Goal: Transaction & Acquisition: Purchase product/service

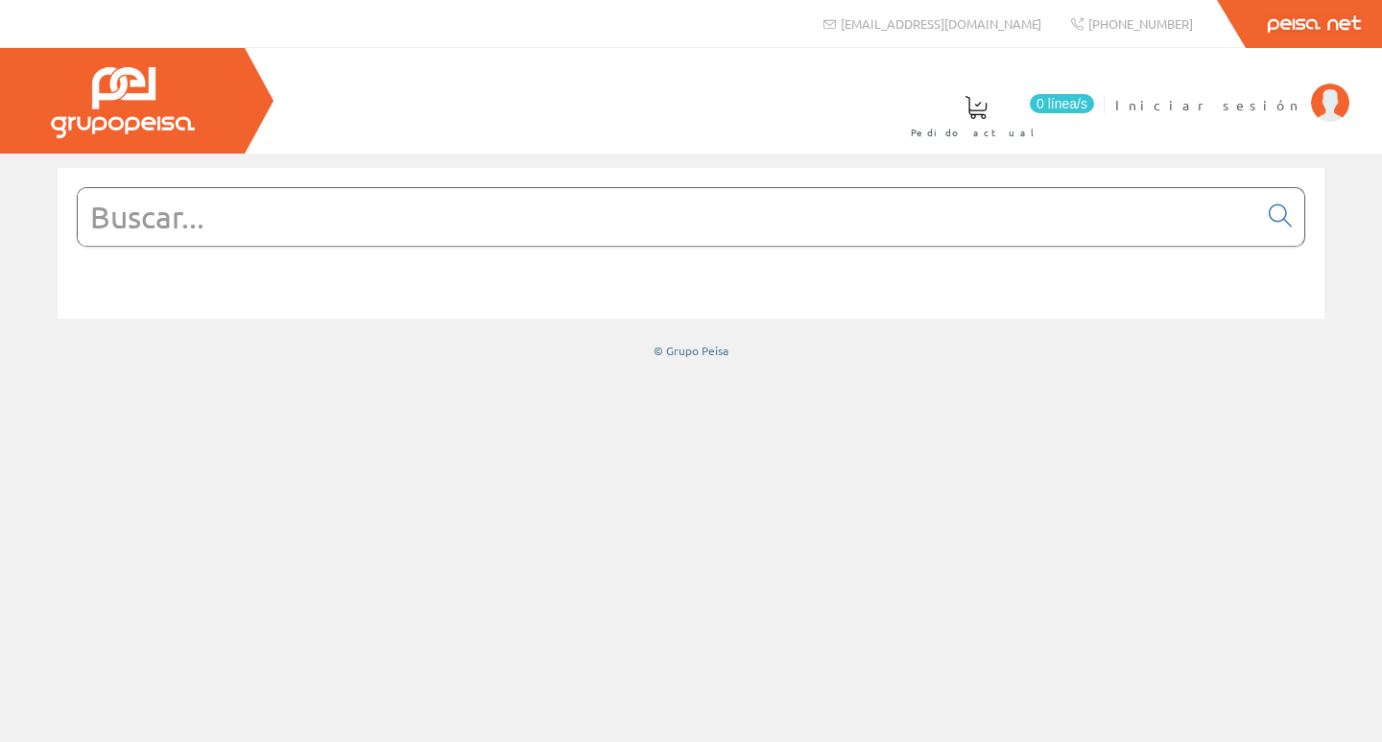
drag, startPoint x: 617, startPoint y: 247, endPoint x: 608, endPoint y: 224, distance: 25.0
click at [615, 247] on form at bounding box center [691, 245] width 1229 height 117
click at [608, 224] on input "text" at bounding box center [668, 217] width 1180 height 58
paste input "LC1D9P7"
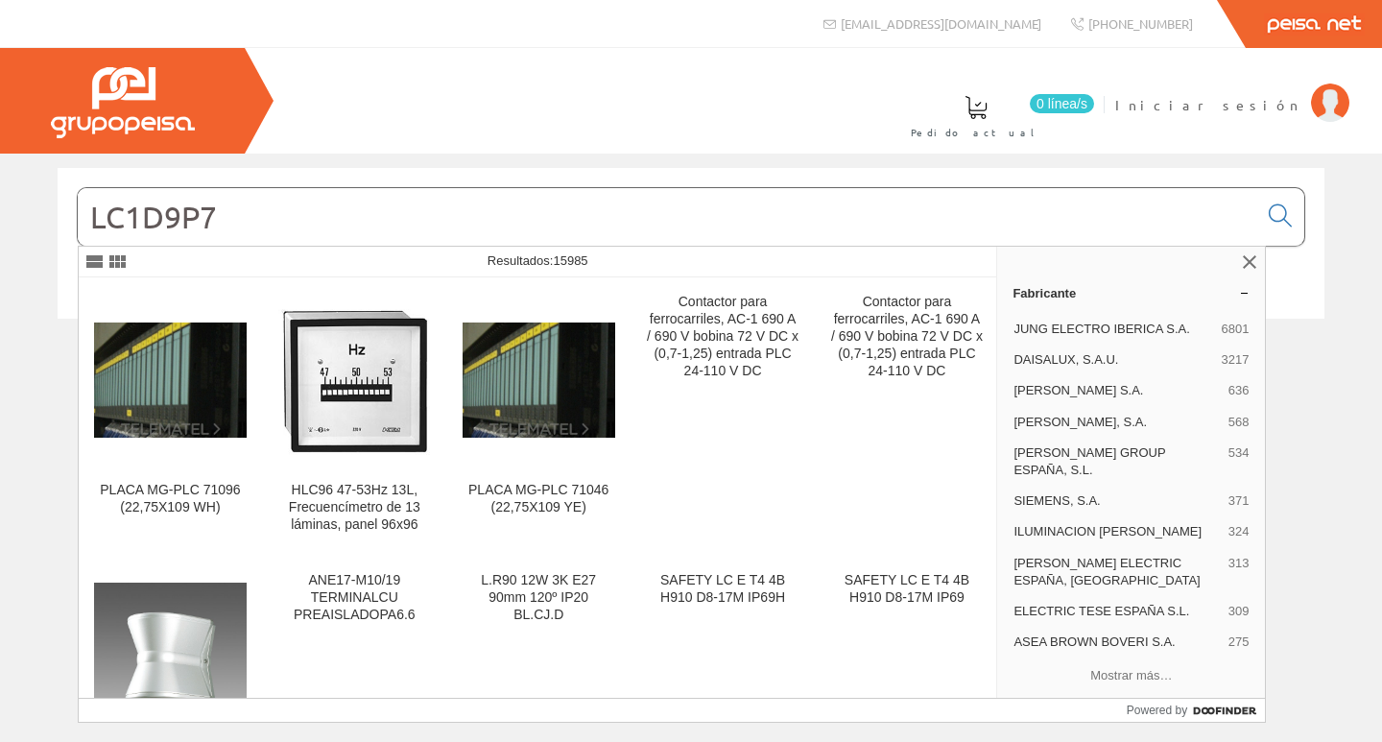
click at [161, 218] on input "LC1D9P7" at bounding box center [668, 217] width 1180 height 58
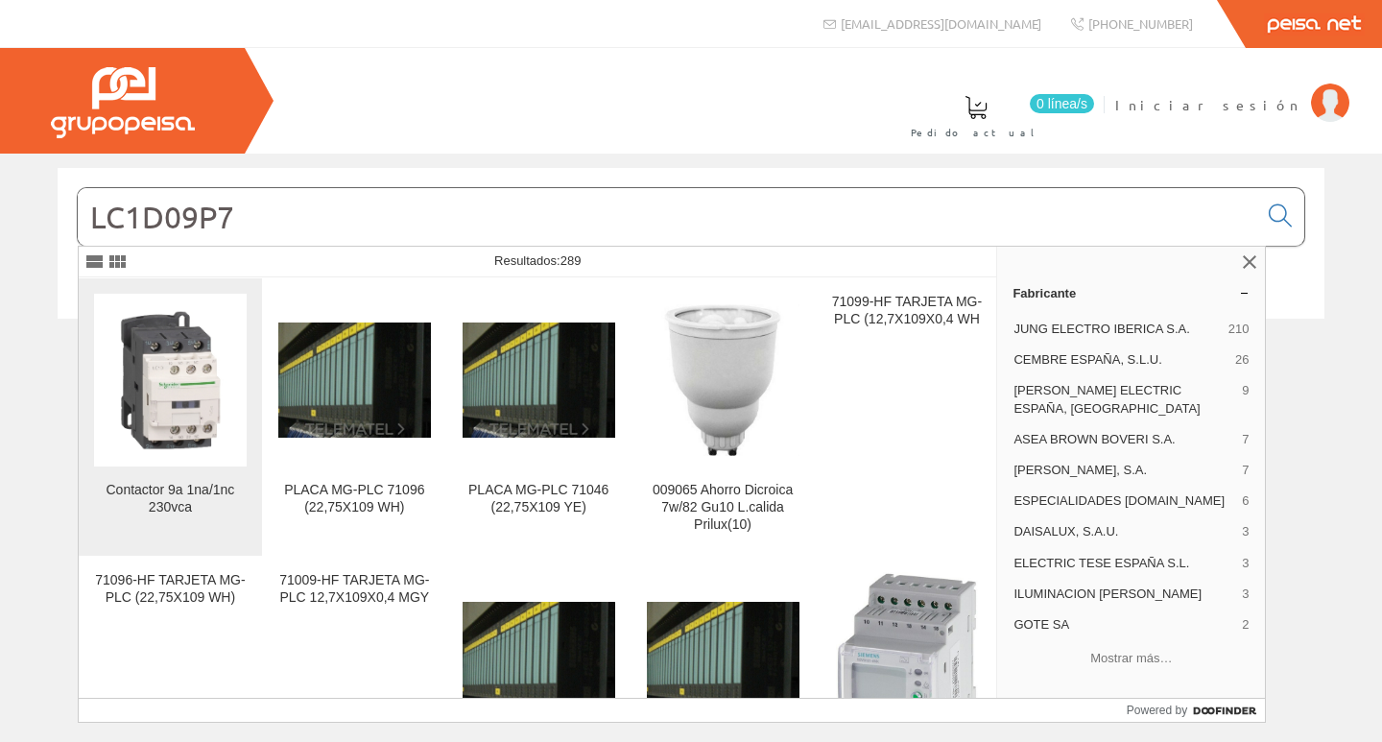
type input "LC1D09P7"
click at [146, 369] on img at bounding box center [170, 380] width 153 height 153
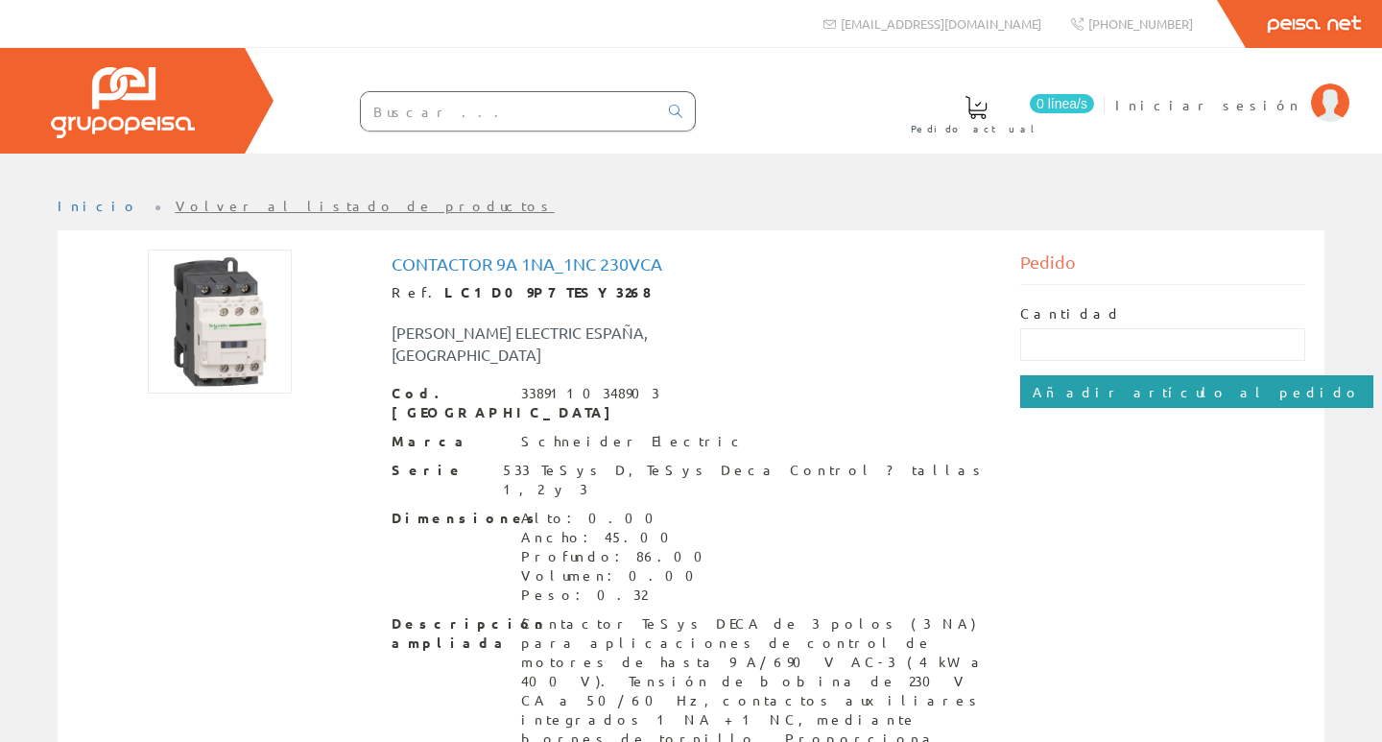
click at [1154, 394] on input "Añadir artículo al pedido" at bounding box center [1196, 391] width 353 height 33
